Goal: Use online tool/utility: Utilize a website feature to perform a specific function

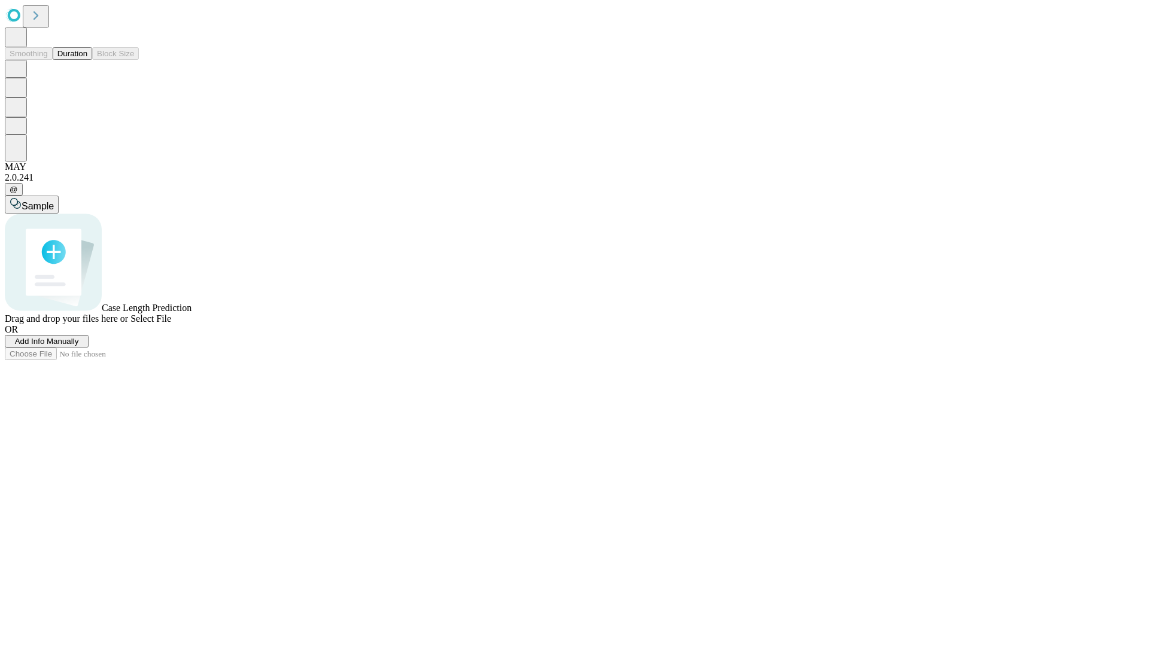
click at [87, 60] on button "Duration" at bounding box center [72, 53] width 39 height 13
click at [171, 324] on span "Select File" at bounding box center [150, 318] width 41 height 10
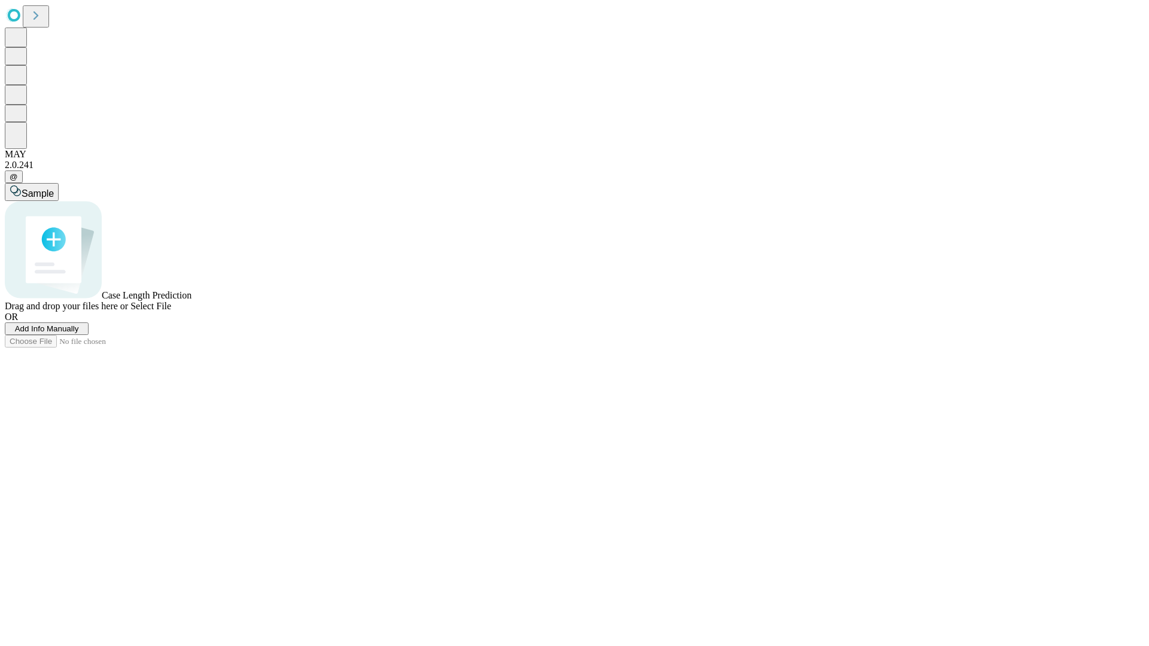
click at [171, 311] on span "Select File" at bounding box center [150, 306] width 41 height 10
